Goal: Task Accomplishment & Management: Manage account settings

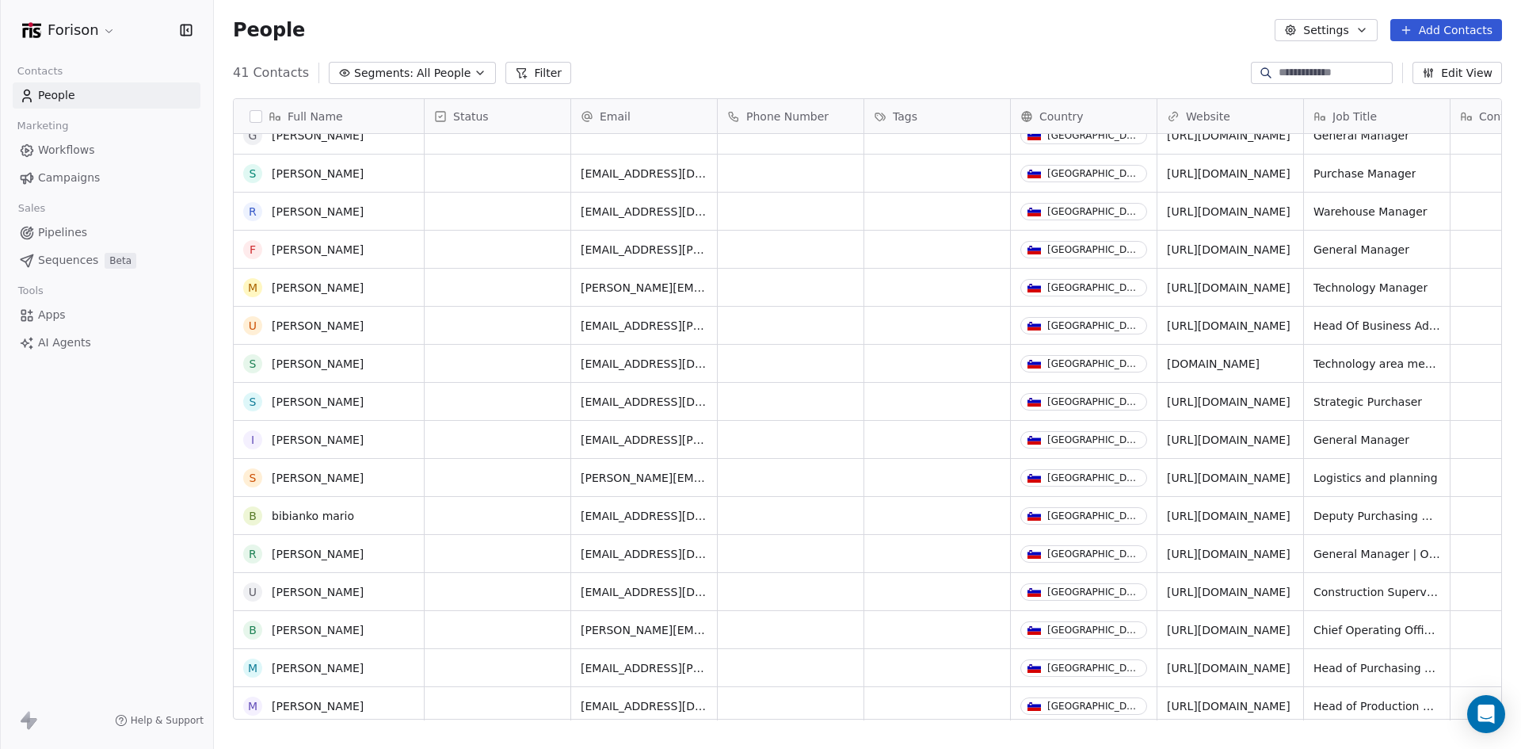
scroll to position [132, 0]
click at [66, 229] on span "Pipelines" at bounding box center [62, 232] width 49 height 17
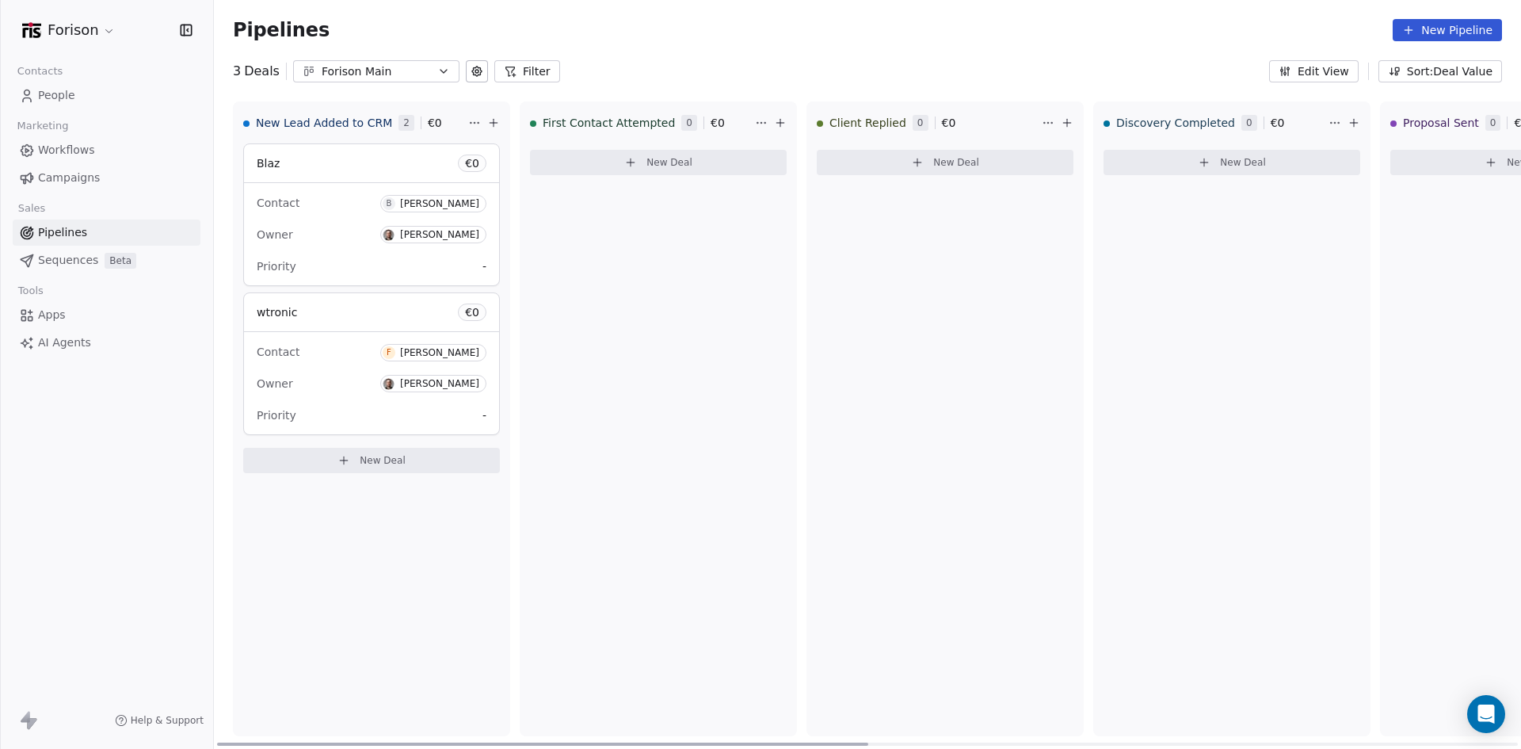
click at [311, 388] on div "Owner [PERSON_NAME]" at bounding box center [372, 383] width 230 height 25
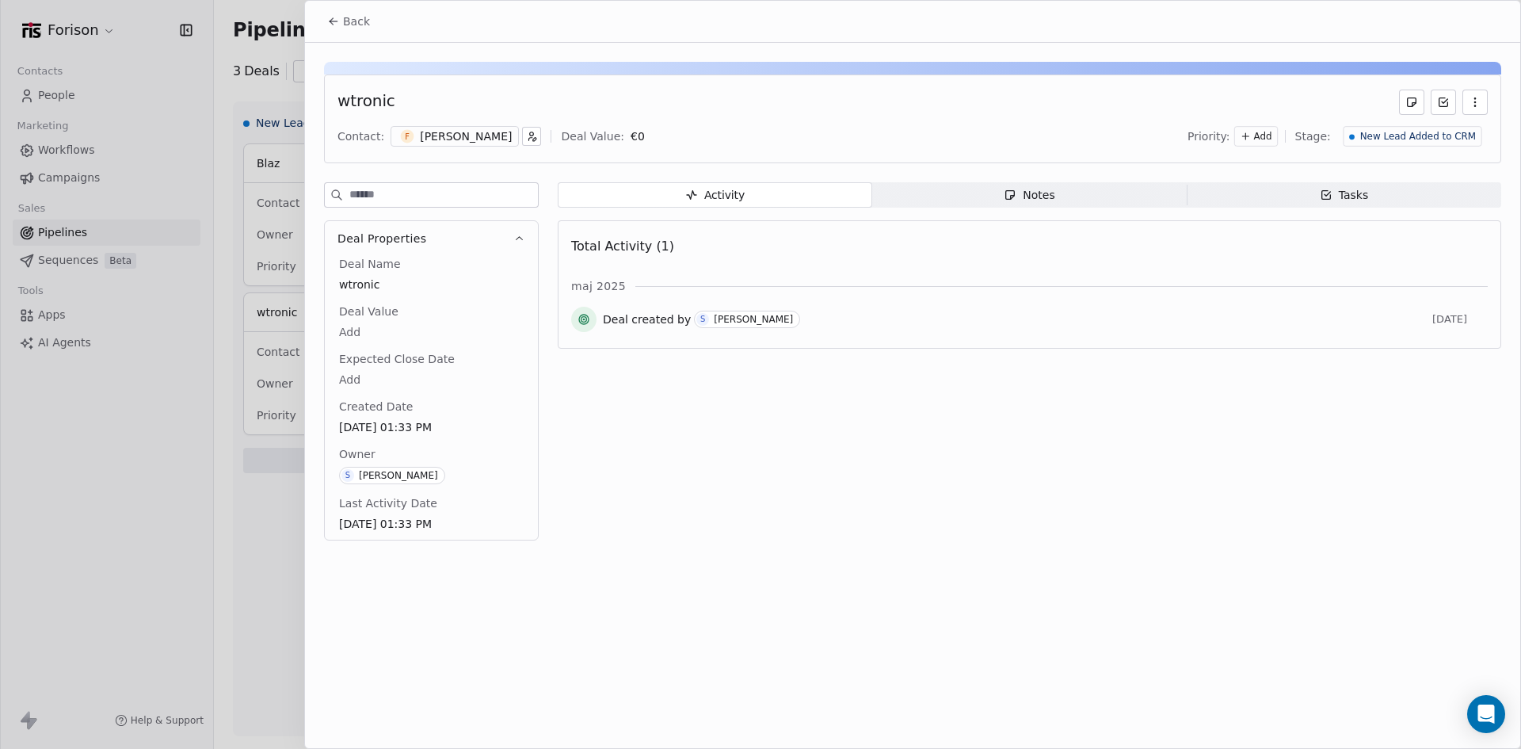
click at [1475, 104] on icon "button" at bounding box center [1475, 102] width 13 height 13
click at [758, 116] on div "wtronic Contact: F [PERSON_NAME] Deal Value: € 0 Priority: Add Stage: New Lead …" at bounding box center [912, 118] width 1177 height 89
click at [219, 465] on div at bounding box center [760, 374] width 1521 height 749
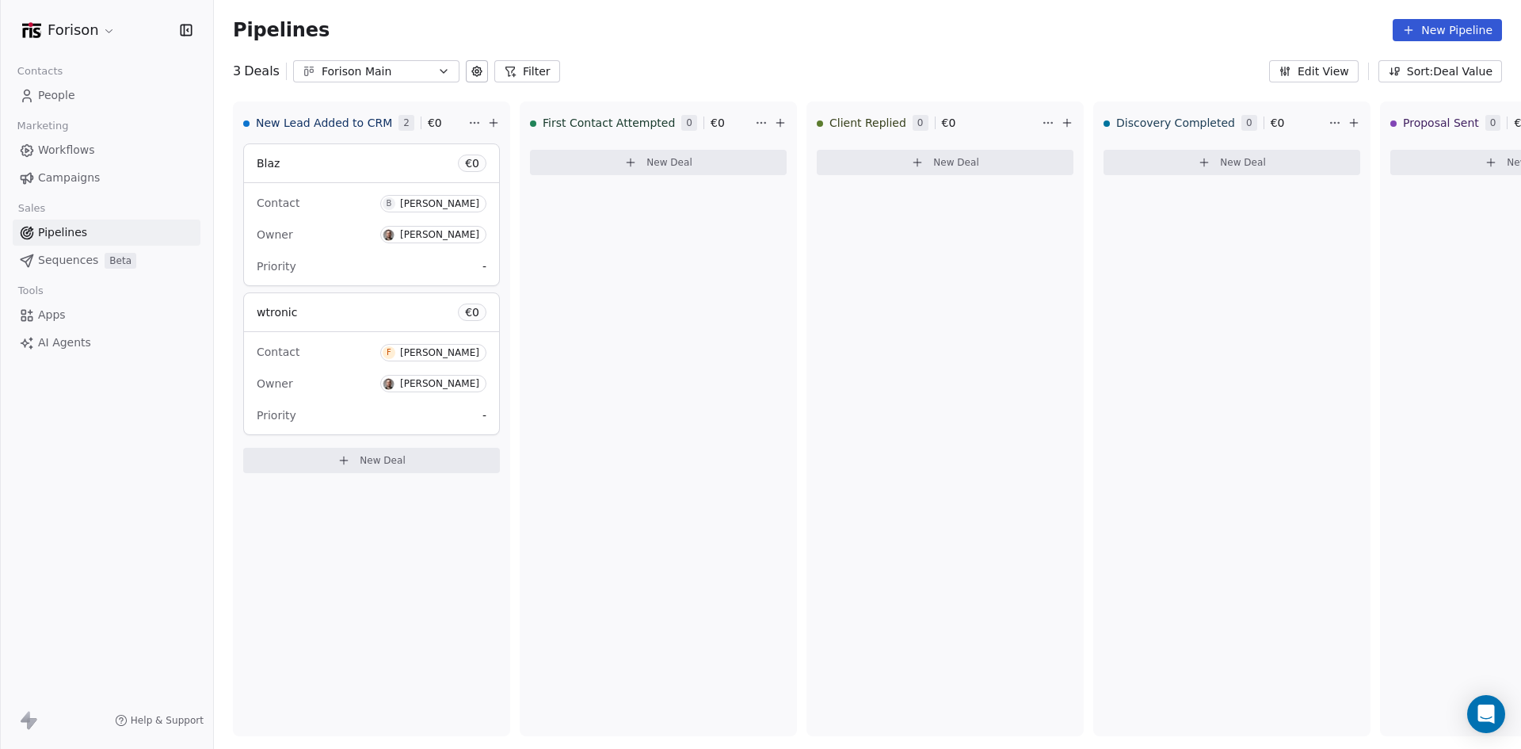
click at [91, 25] on html "Forison Contacts People Marketing Workflows Campaigns Sales Pipelines Sequences…" at bounding box center [760, 374] width 1521 height 749
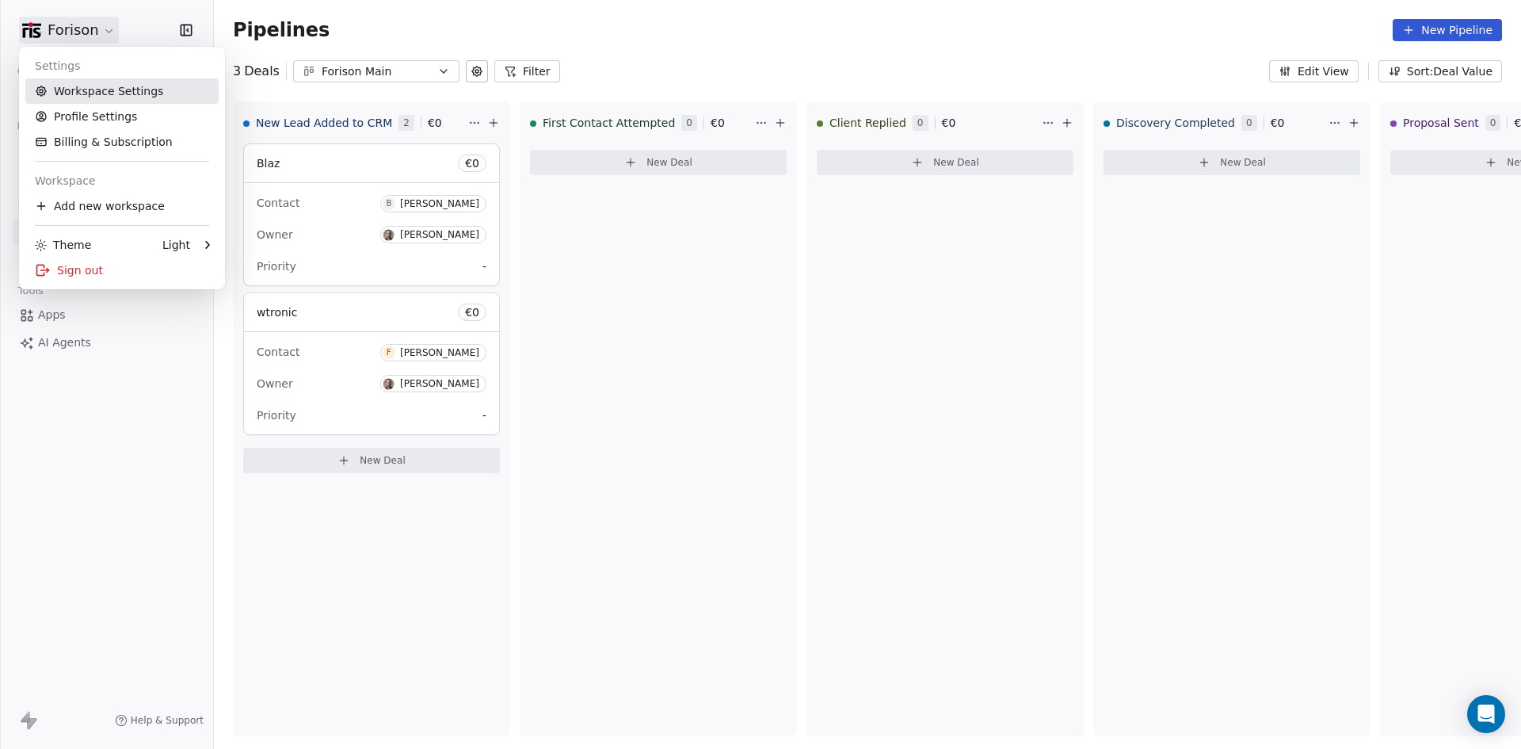
click at [124, 100] on link "Workspace Settings" at bounding box center [121, 90] width 193 height 25
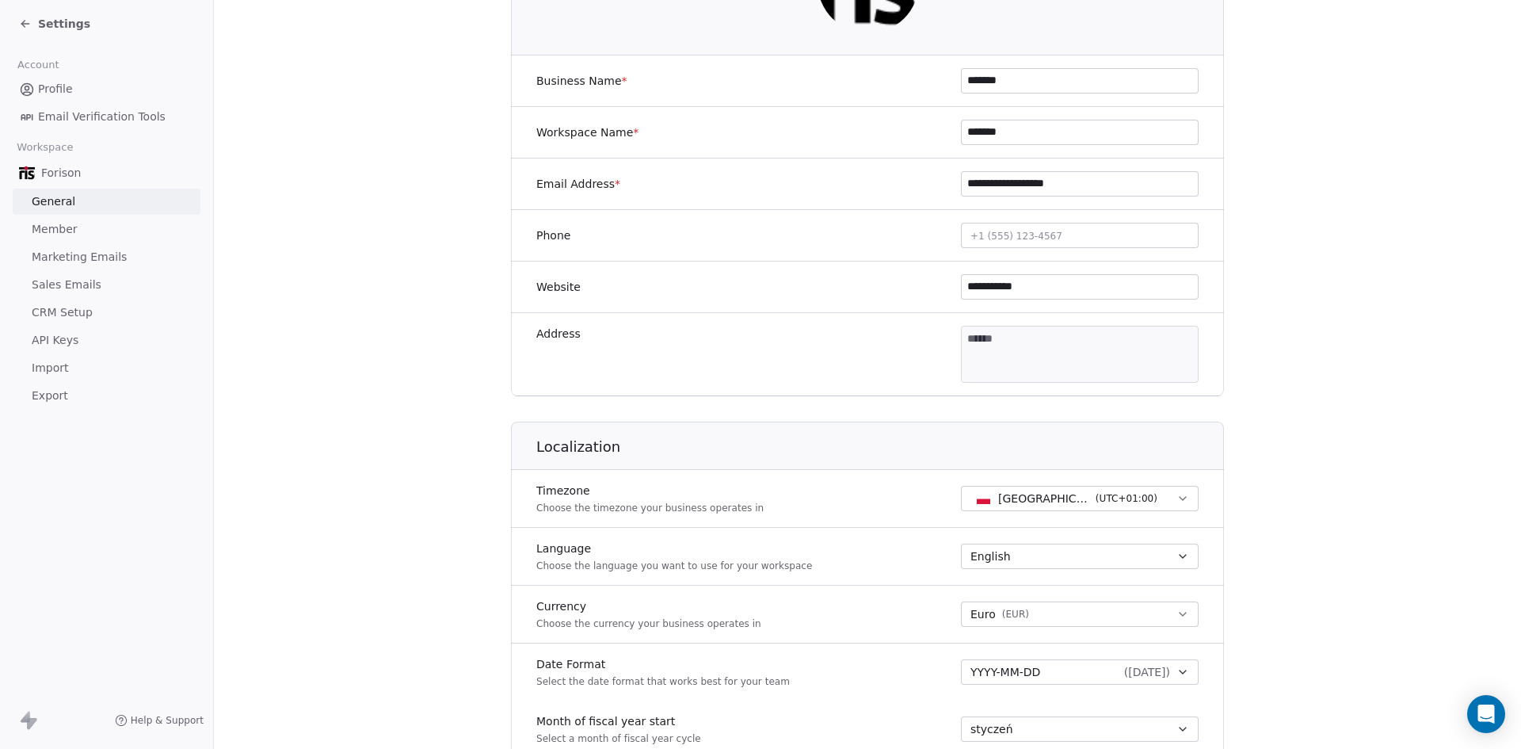
scroll to position [240, 0]
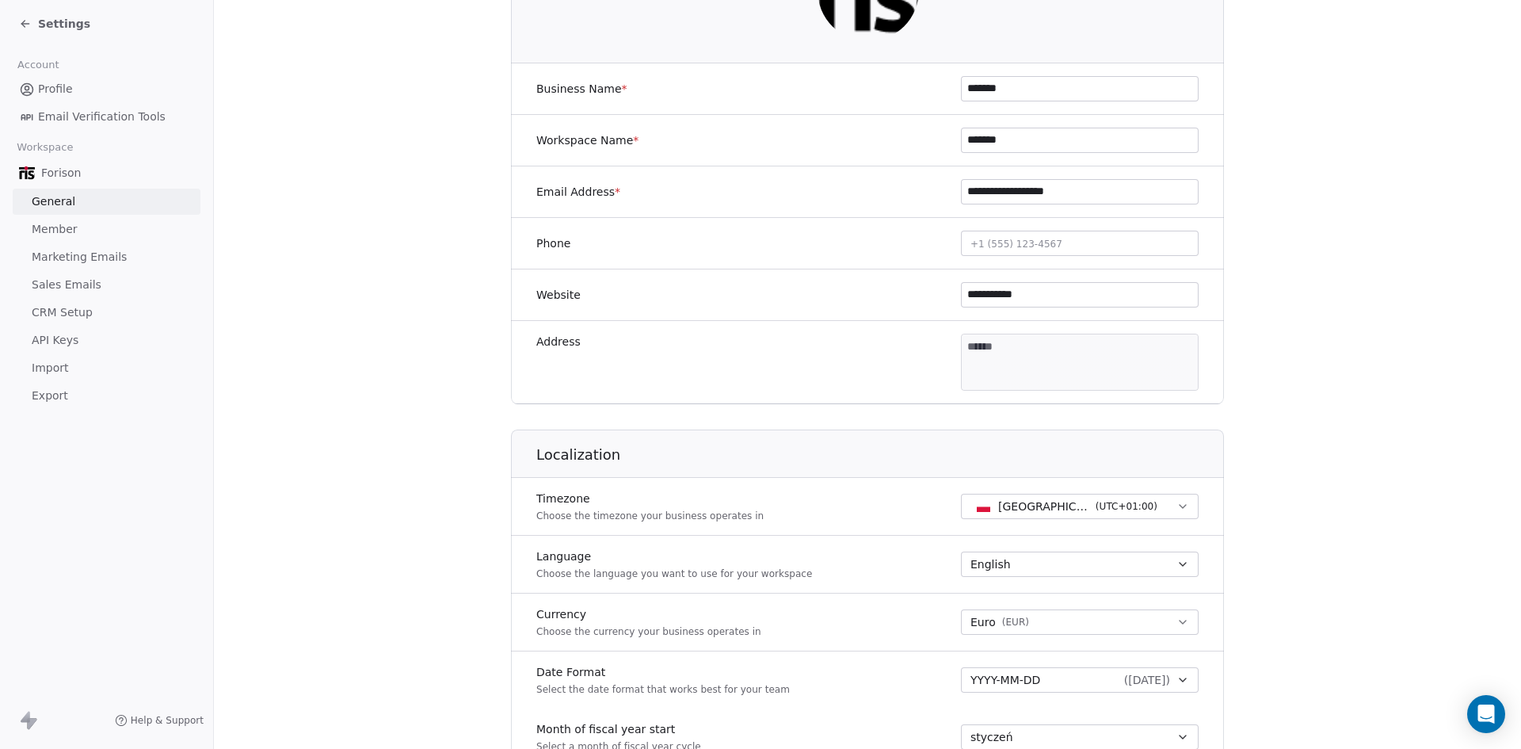
click at [99, 258] on span "Marketing Emails" at bounding box center [79, 257] width 95 height 17
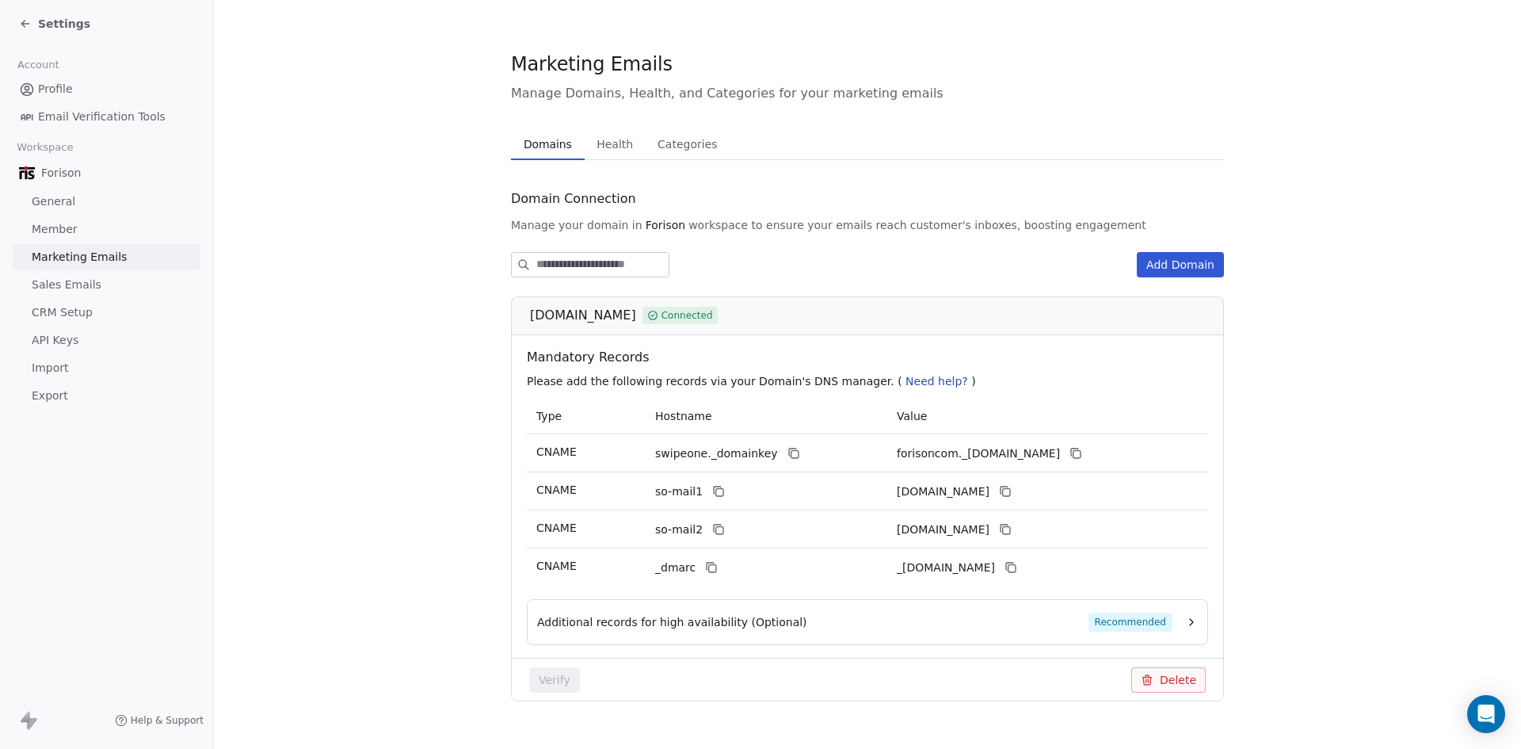
click at [93, 285] on span "Sales Emails" at bounding box center [67, 285] width 70 height 17
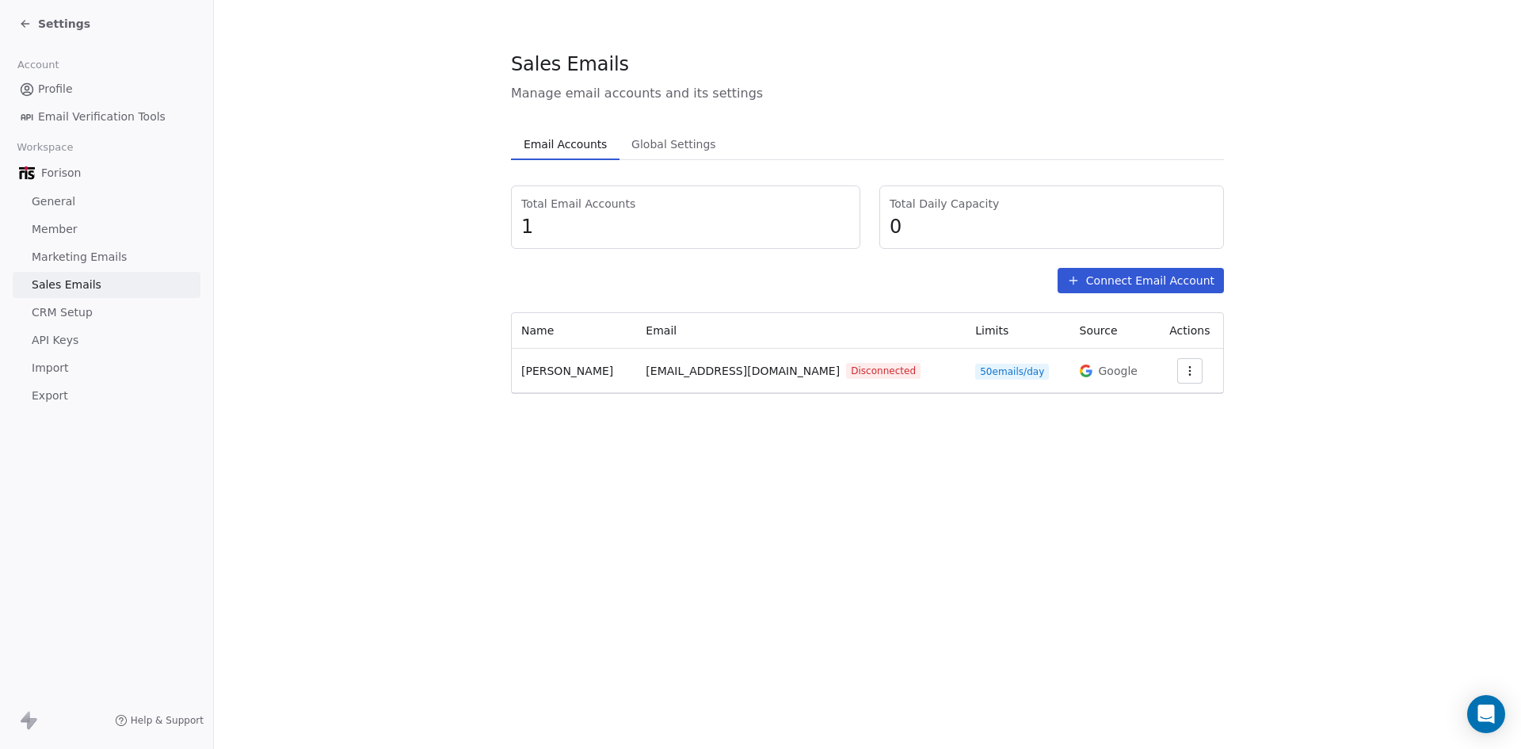
click at [1195, 367] on icon "button" at bounding box center [1190, 370] width 13 height 13
click at [1174, 403] on span "Reconnect" at bounding box center [1162, 407] width 59 height 17
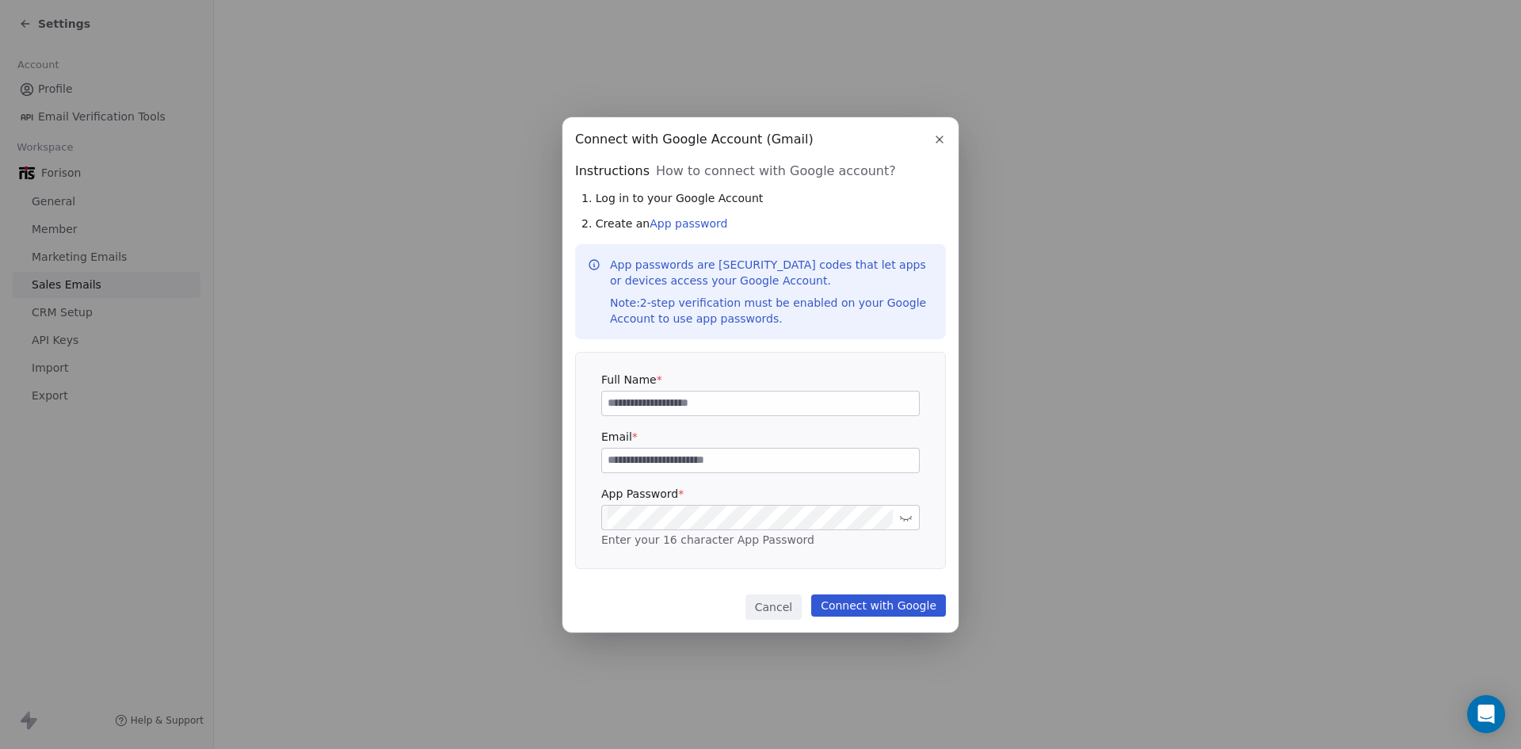
click at [727, 396] on input at bounding box center [760, 403] width 317 height 24
click at [942, 139] on icon "button" at bounding box center [939, 139] width 13 height 13
